Goal: Task Accomplishment & Management: Use online tool/utility

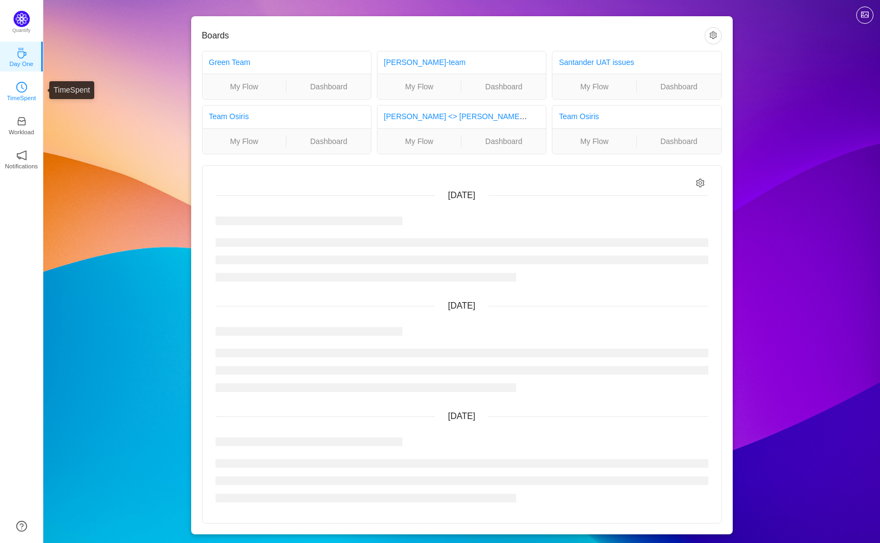
click at [22, 86] on icon "icon: clock-circle" at bounding box center [22, 86] width 3 height 5
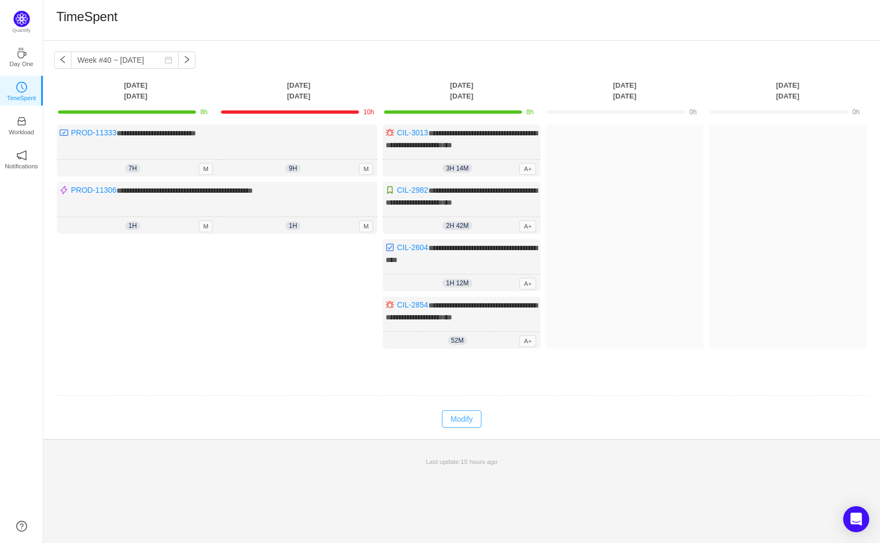
click at [474, 416] on button "Modify" at bounding box center [462, 418] width 40 height 17
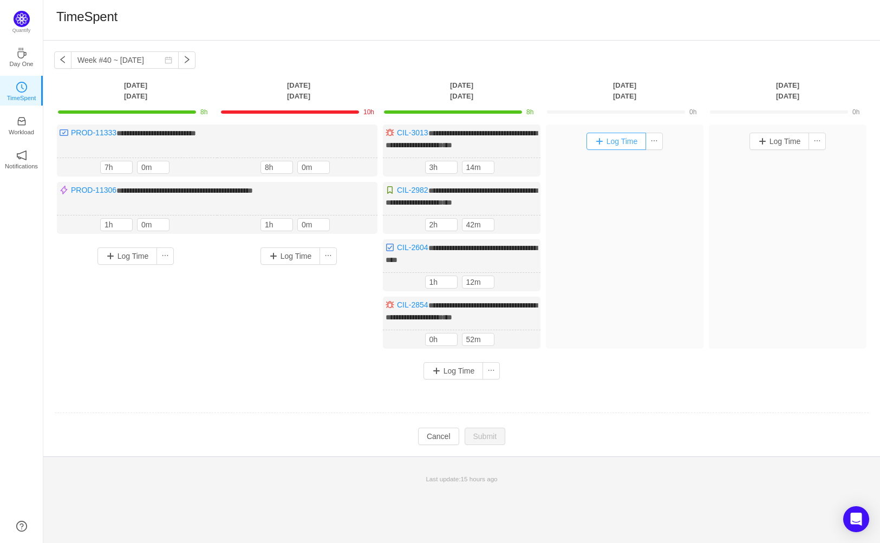
click at [622, 145] on button "Log Time" at bounding box center [616, 141] width 60 height 17
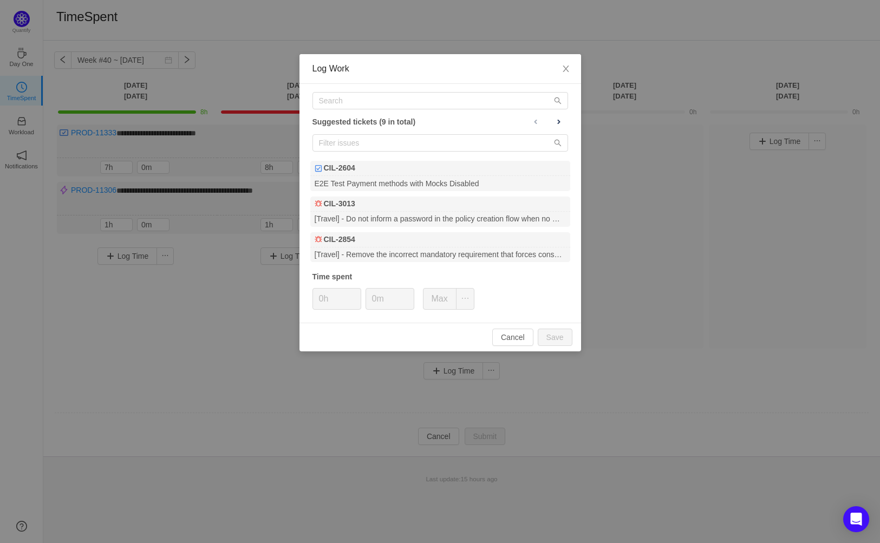
click at [443, 109] on div "Suggested tickets (9 in total) CIL-2604 E2E Test Payment methods with Mocks Dis…" at bounding box center [439, 203] width 281 height 239
click at [440, 102] on input "text" at bounding box center [439, 100] width 255 height 17
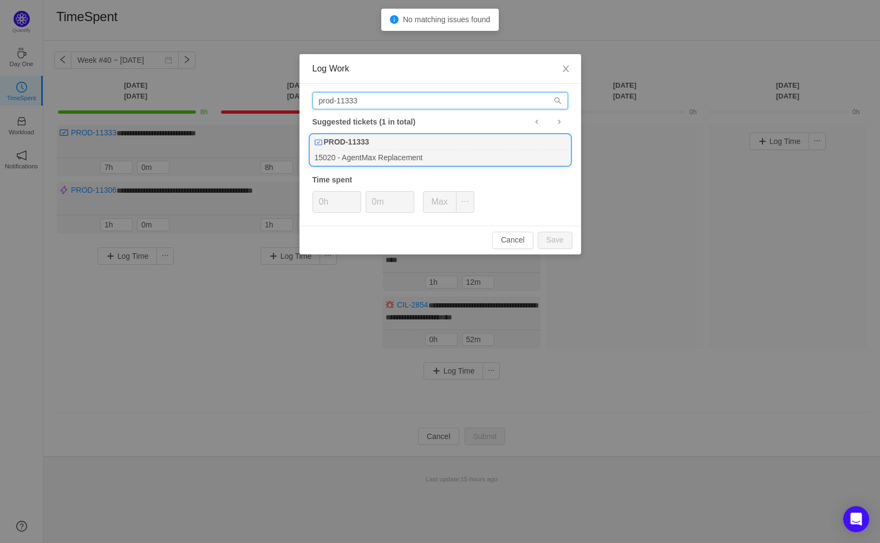
type input "prod-11333"
click at [411, 150] on div "15020 - AgentMax Replacement" at bounding box center [440, 157] width 260 height 15
click at [559, 242] on button "Save" at bounding box center [555, 240] width 35 height 17
type input "0h"
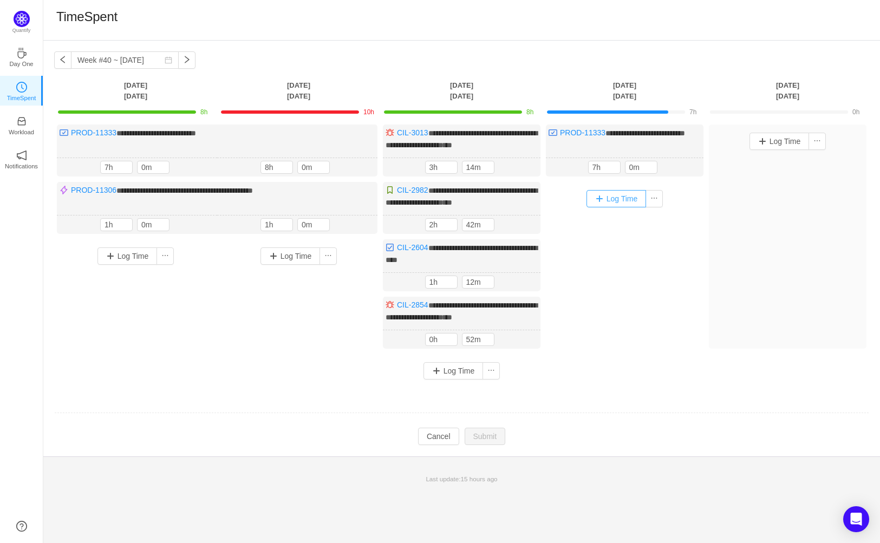
click at [623, 200] on button "Log Time" at bounding box center [616, 198] width 60 height 17
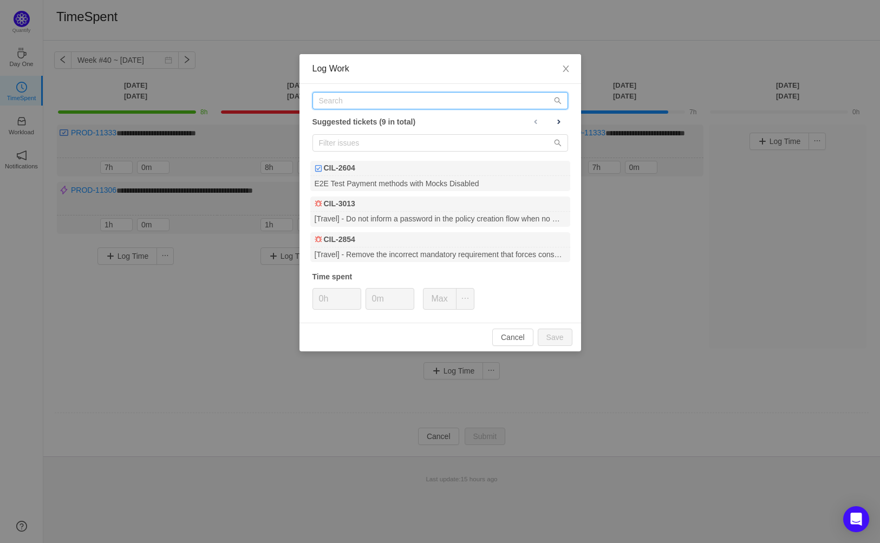
click at [397, 103] on input "text" at bounding box center [439, 100] width 255 height 17
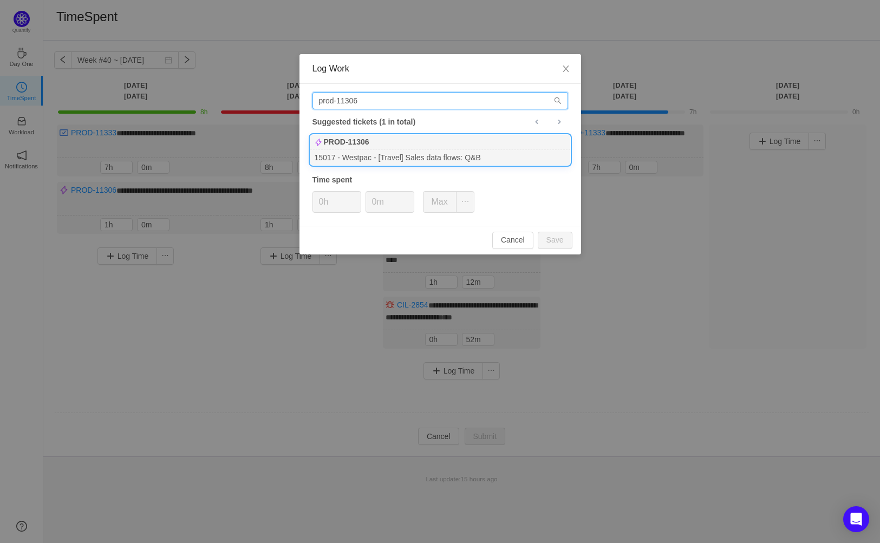
type input "prod-11306"
click at [449, 147] on div "PROD-11306" at bounding box center [440, 142] width 260 height 15
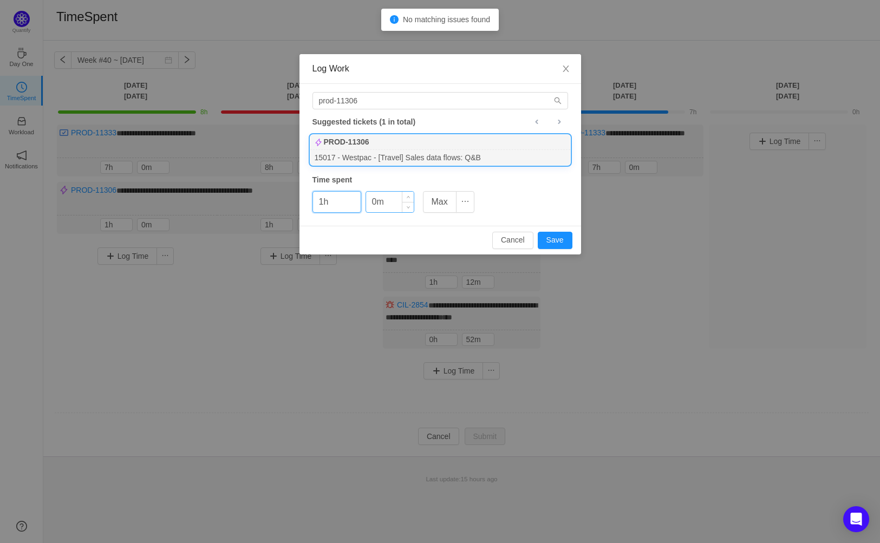
type input "1h"
click at [383, 206] on input "0m" at bounding box center [390, 202] width 48 height 21
type input "30m"
click at [566, 240] on button "Save" at bounding box center [555, 240] width 35 height 17
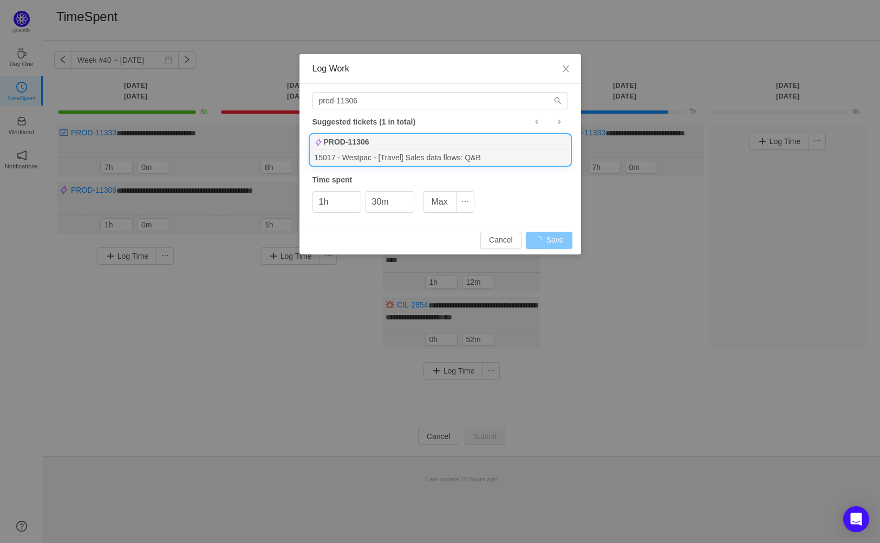
type input "0h"
type input "0m"
